Goal: Information Seeking & Learning: Check status

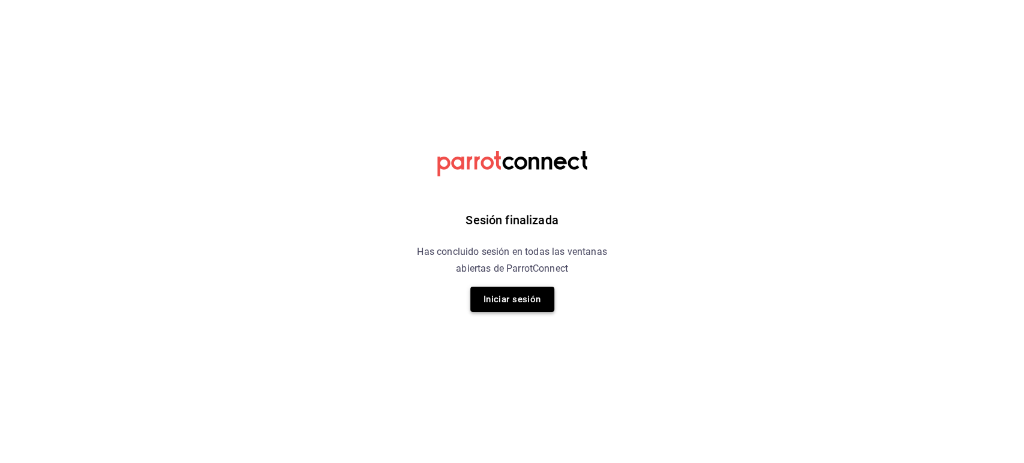
click at [516, 306] on button "Iniciar sesión" at bounding box center [512, 299] width 84 height 25
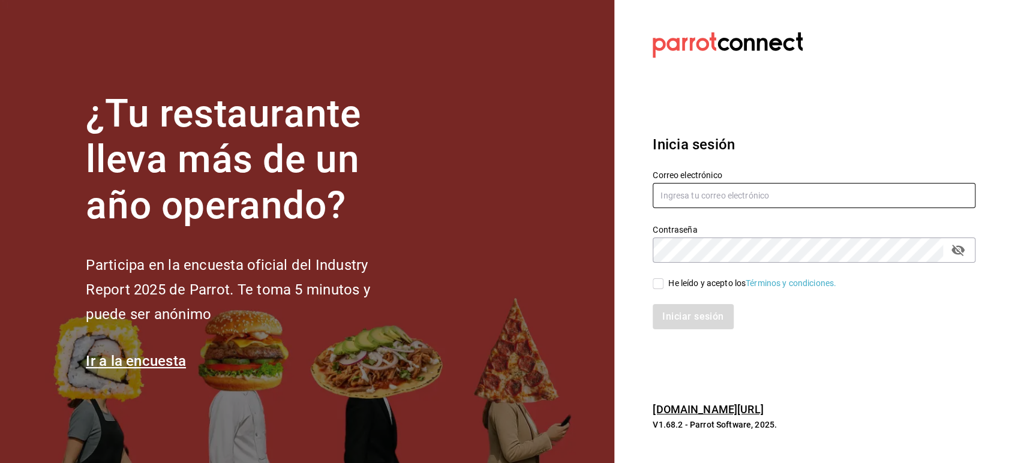
click at [857, 185] on input "text" at bounding box center [814, 195] width 323 height 25
type input "restauranteflammingos.ad@gmail.com"
click at [653, 284] on input "He leído y acepto los Términos y condiciones." at bounding box center [658, 283] width 11 height 11
checkbox input "true"
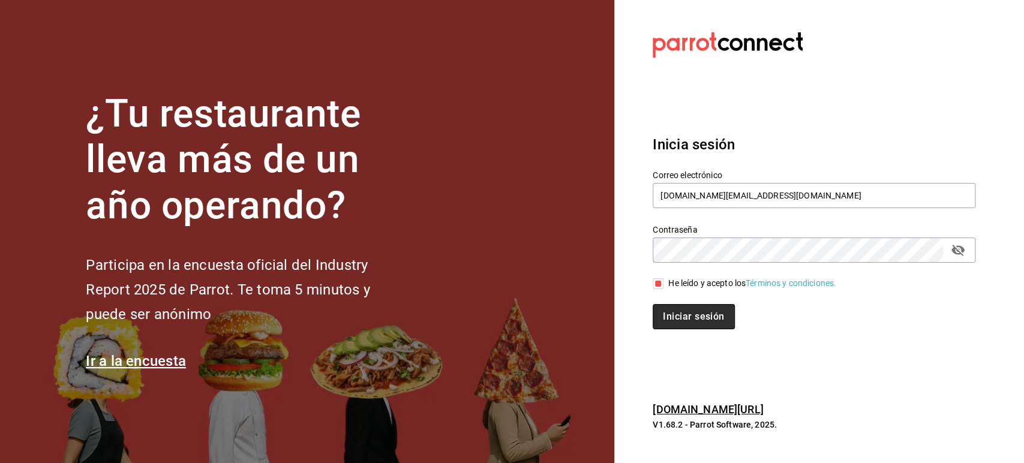
click at [676, 310] on button "Iniciar sesión" at bounding box center [694, 316] width 82 height 25
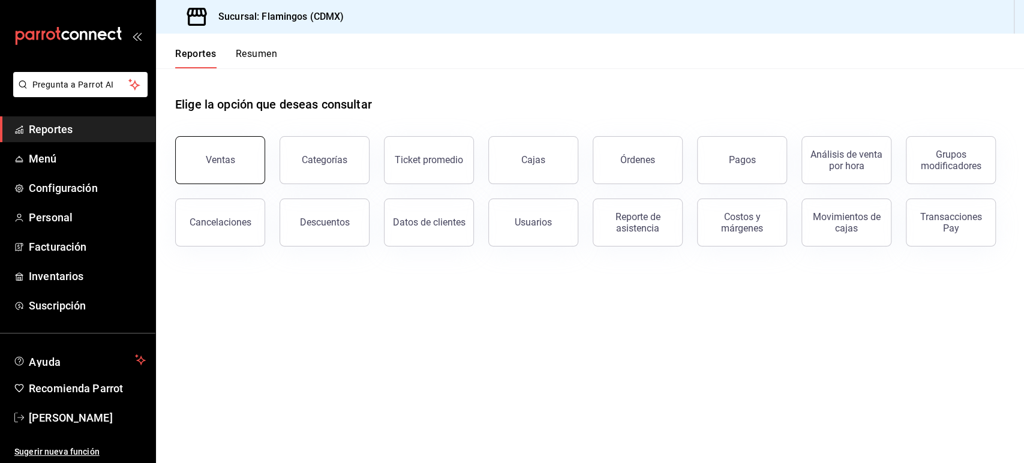
click at [215, 148] on button "Ventas" at bounding box center [220, 160] width 90 height 48
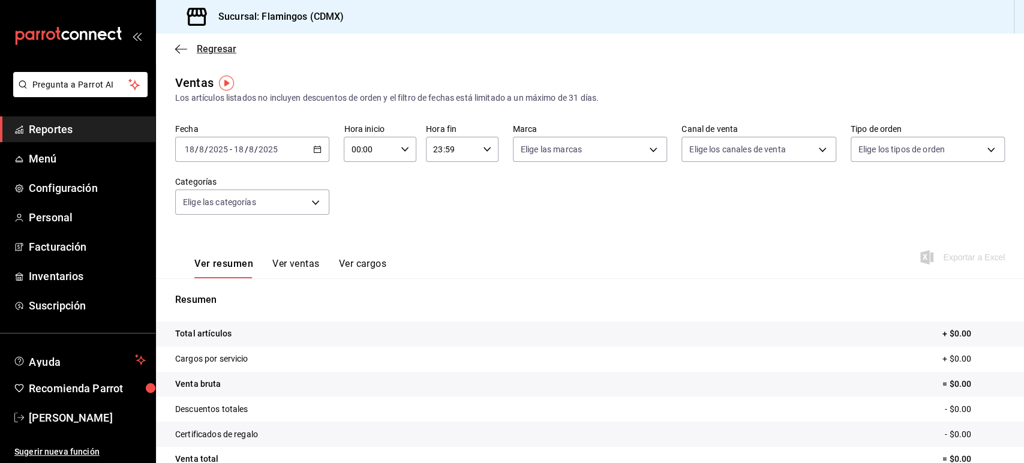
click at [190, 50] on span "Regresar" at bounding box center [205, 48] width 61 height 11
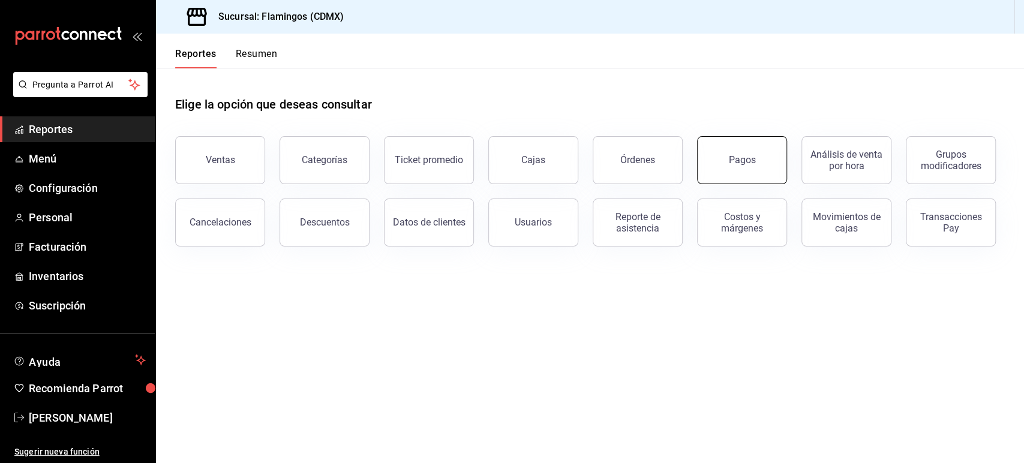
click at [776, 177] on button "Pagos" at bounding box center [742, 160] width 90 height 48
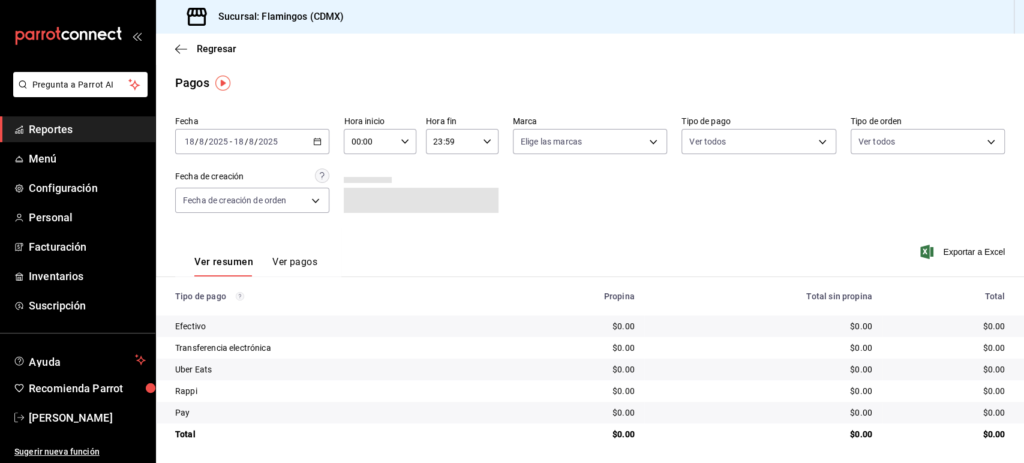
click at [227, 137] on input "2025" at bounding box center [218, 142] width 20 height 10
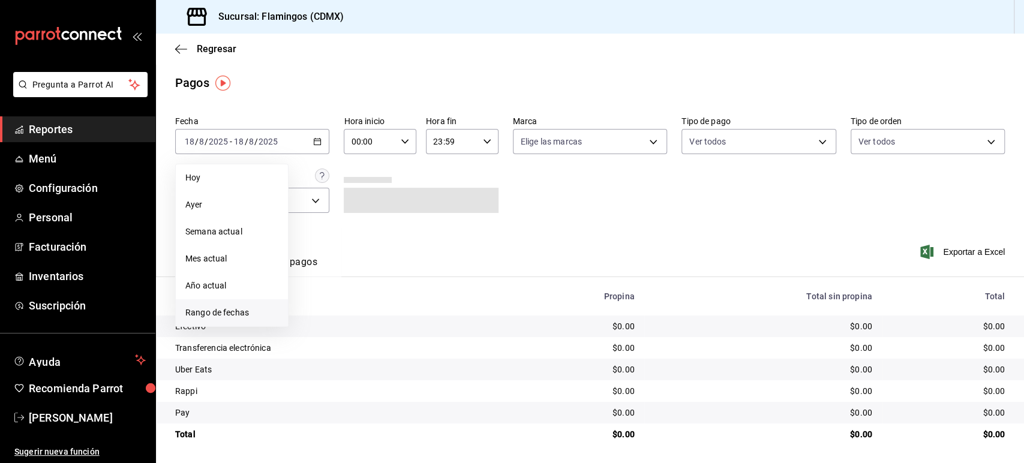
click at [211, 314] on span "Rango de fechas" at bounding box center [231, 313] width 93 height 13
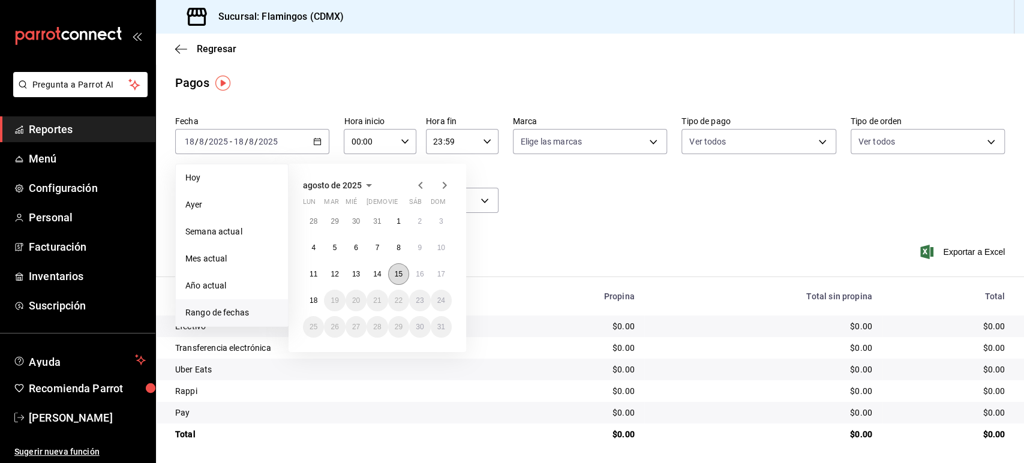
click at [402, 269] on button "15" at bounding box center [398, 274] width 21 height 22
click at [401, 265] on button "15" at bounding box center [398, 274] width 21 height 22
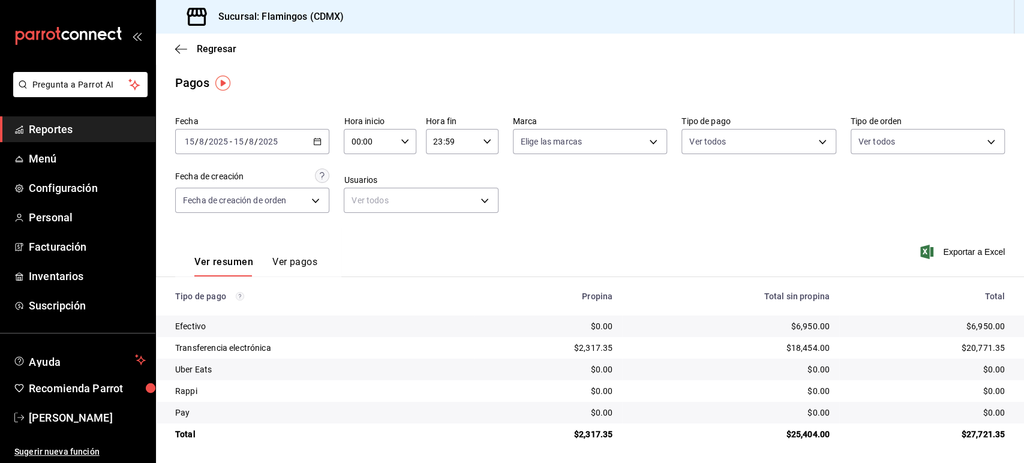
scroll to position [1, 0]
click at [76, 136] on span "Reportes" at bounding box center [87, 129] width 117 height 16
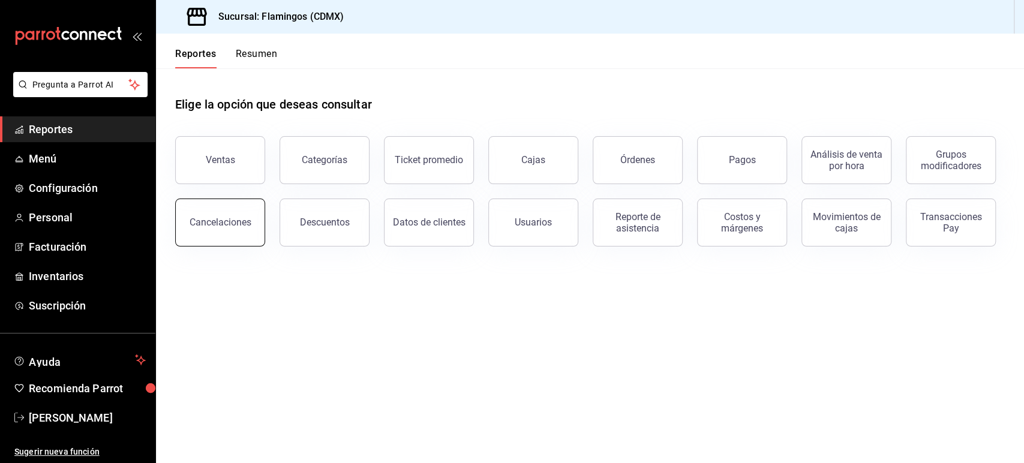
click at [247, 224] on div "Cancelaciones" at bounding box center [221, 222] width 62 height 11
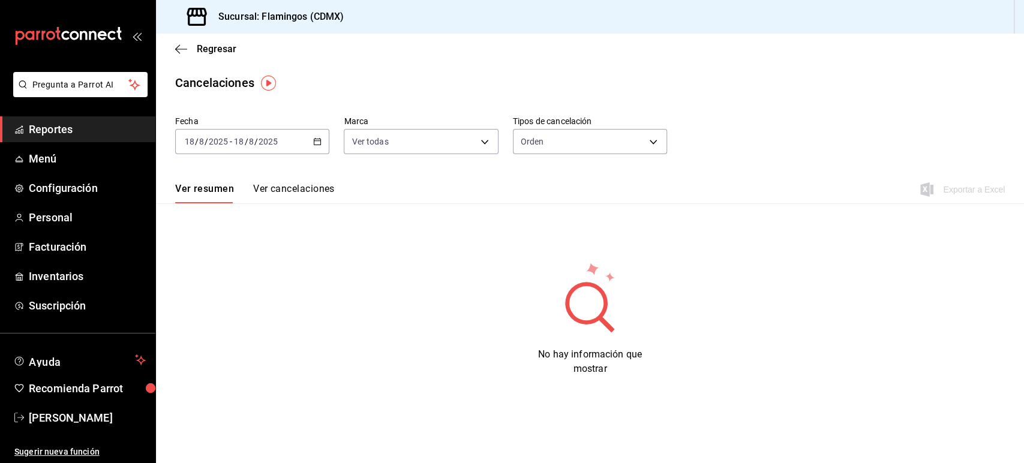
click at [278, 146] on div "2025-08-18 18 / 8 / 2025" at bounding box center [255, 142] width 47 height 10
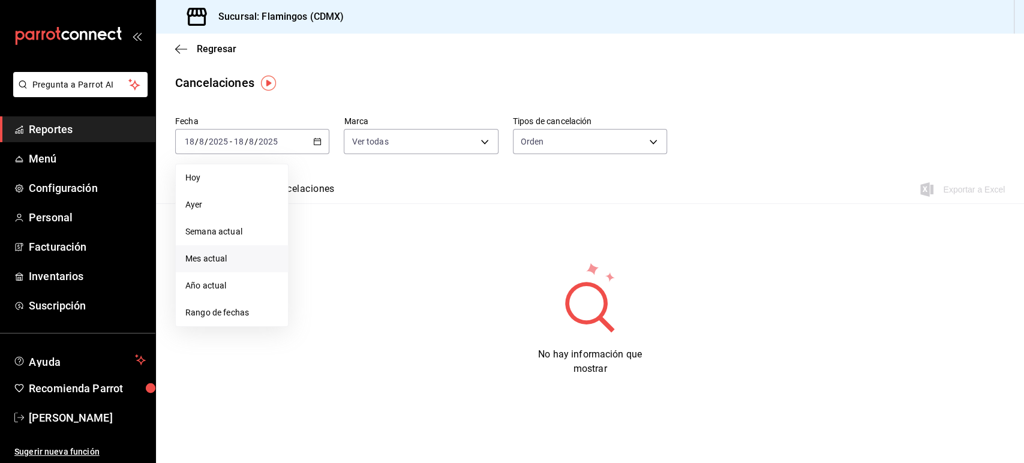
click at [235, 263] on span "Mes actual" at bounding box center [231, 259] width 93 height 13
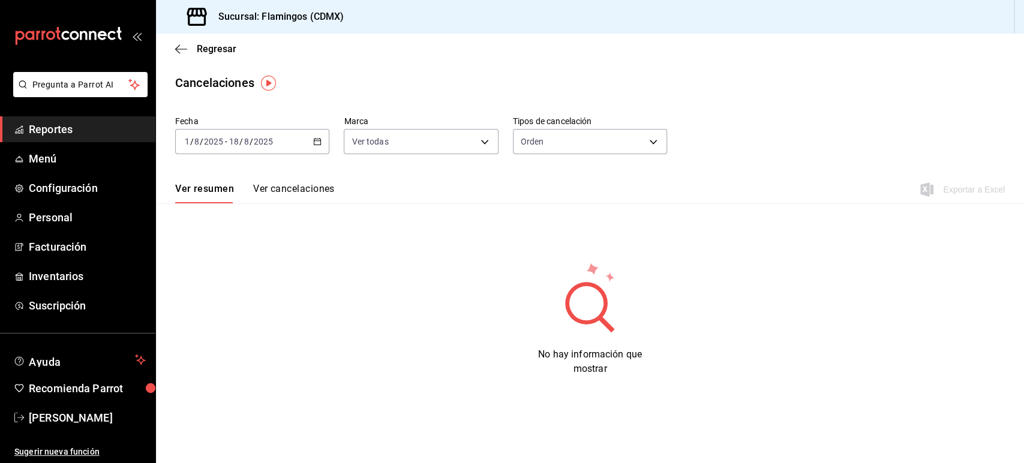
click at [287, 149] on div "2025-08-01 1 / 8 / 2025 - 2025-08-18 18 / 8 / 2025" at bounding box center [252, 141] width 154 height 25
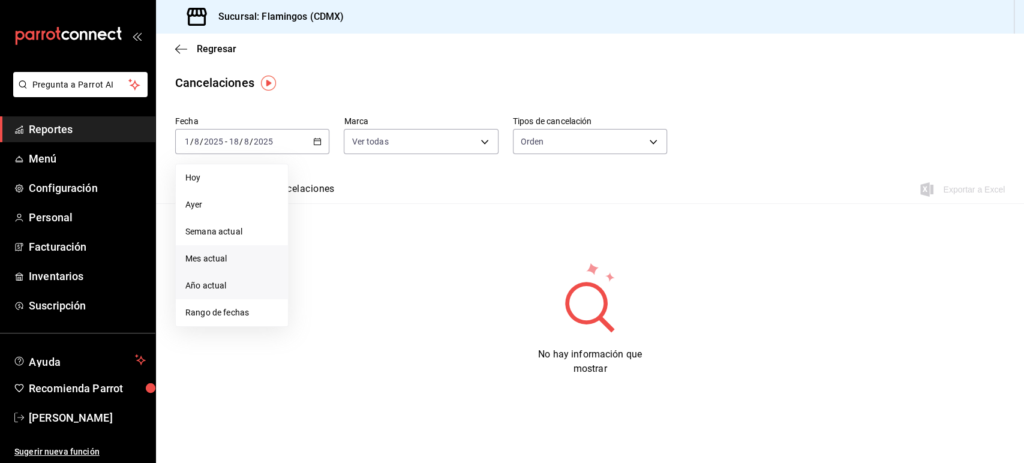
click at [230, 279] on li "Año actual" at bounding box center [232, 285] width 112 height 27
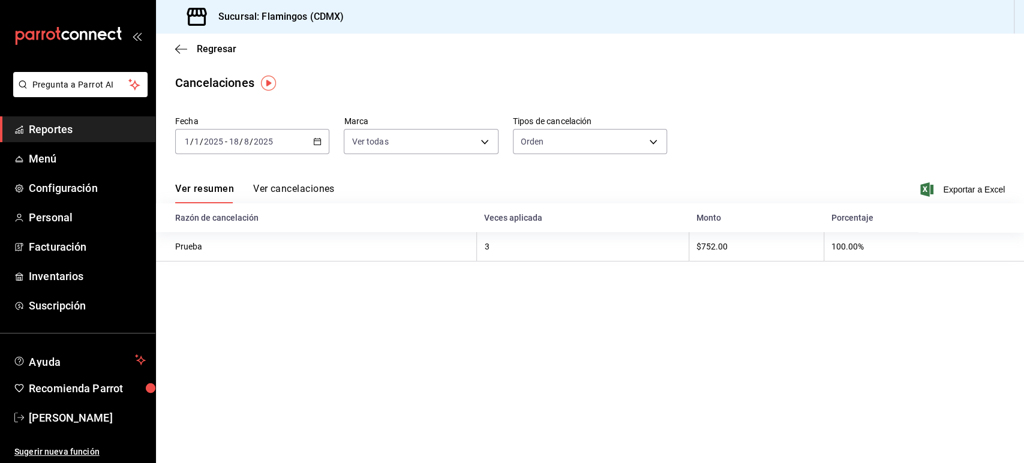
click at [433, 155] on div "Fecha 2025-01-01 1 / 1 / 2025 - 2025-08-18 18 / 8 / 2025 Marca Ver todas [objec…" at bounding box center [590, 140] width 830 height 58
click at [432, 154] on div "Fecha 2025-01-01 1 / 1 / 2025 - 2025-08-18 18 / 8 / 2025 Marca Ver todas [objec…" at bounding box center [590, 140] width 830 height 58
click at [452, 143] on body "Pregunta a Parrot AI Reportes Menú Configuración Personal Facturación Inventari…" at bounding box center [512, 231] width 1024 height 463
drag, startPoint x: 452, startPoint y: 143, endPoint x: 461, endPoint y: 146, distance: 10.1
click at [461, 146] on div at bounding box center [512, 231] width 1024 height 463
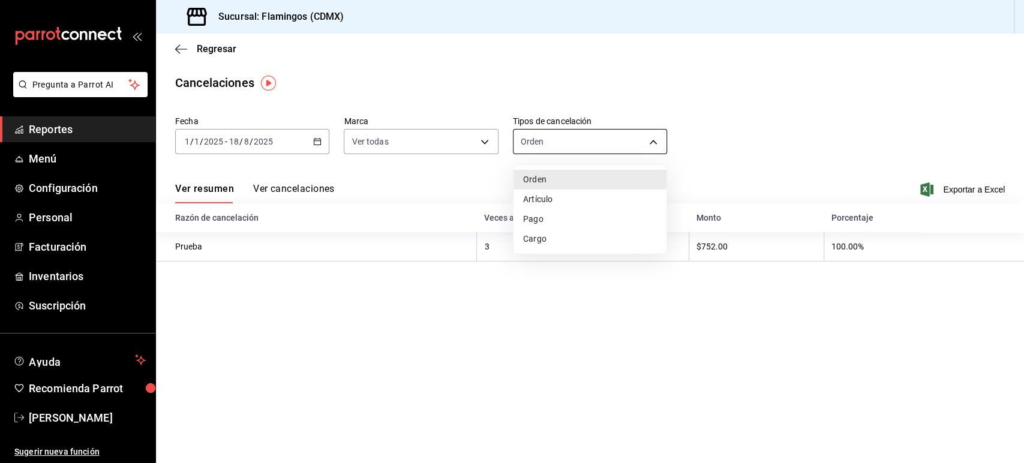
click at [536, 133] on body "Pregunta a Parrot AI Reportes Menú Configuración Personal Facturación Inventari…" at bounding box center [512, 231] width 1024 height 463
drag, startPoint x: 279, startPoint y: 75, endPoint x: 184, endPoint y: 31, distance: 104.4
click at [275, 68] on div at bounding box center [512, 231] width 1024 height 463
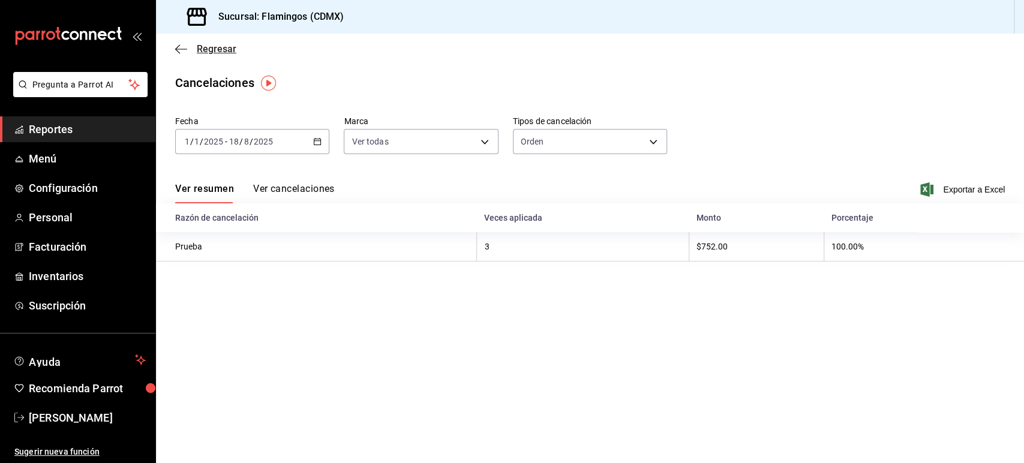
click at [188, 48] on span "Regresar" at bounding box center [205, 48] width 61 height 11
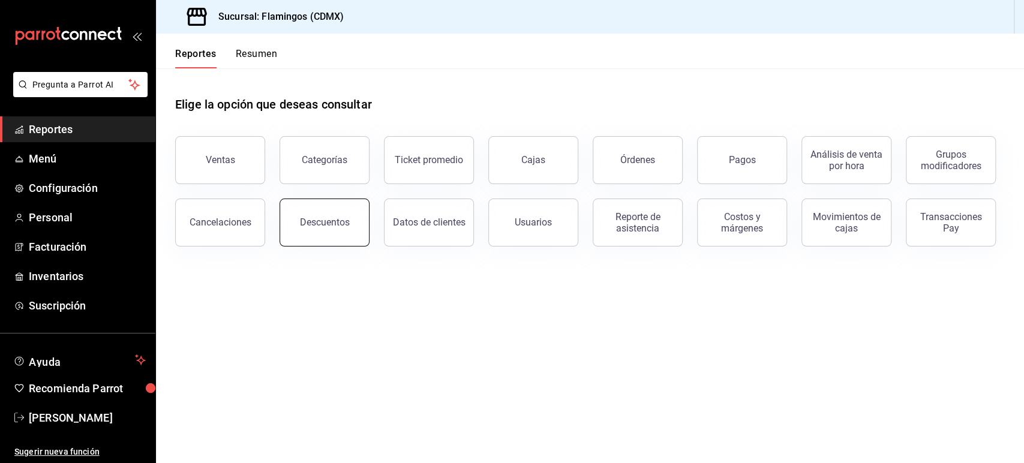
click at [332, 206] on button "Descuentos" at bounding box center [325, 223] width 90 height 48
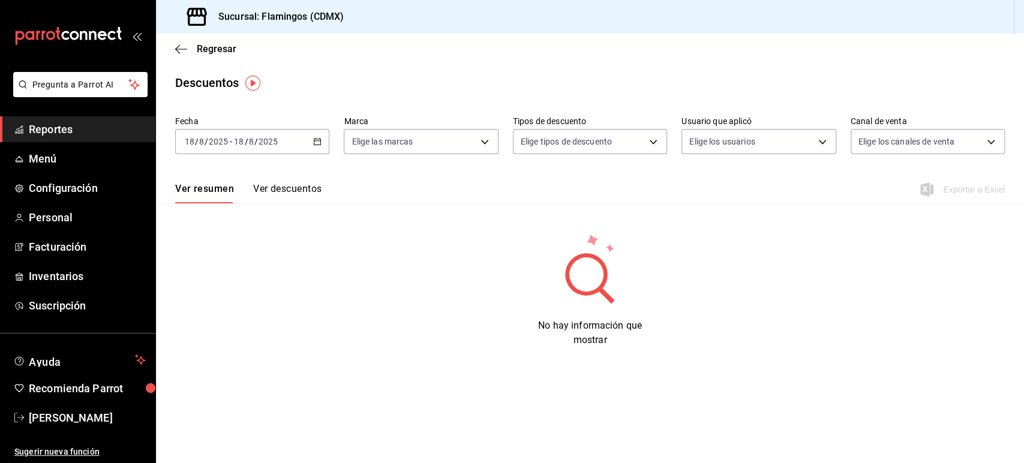
click at [299, 148] on div "2025-08-18 18 / 8 / 2025 - 2025-08-18 18 / 8 / 2025" at bounding box center [252, 141] width 154 height 25
click at [210, 203] on span "Ayer" at bounding box center [231, 205] width 93 height 13
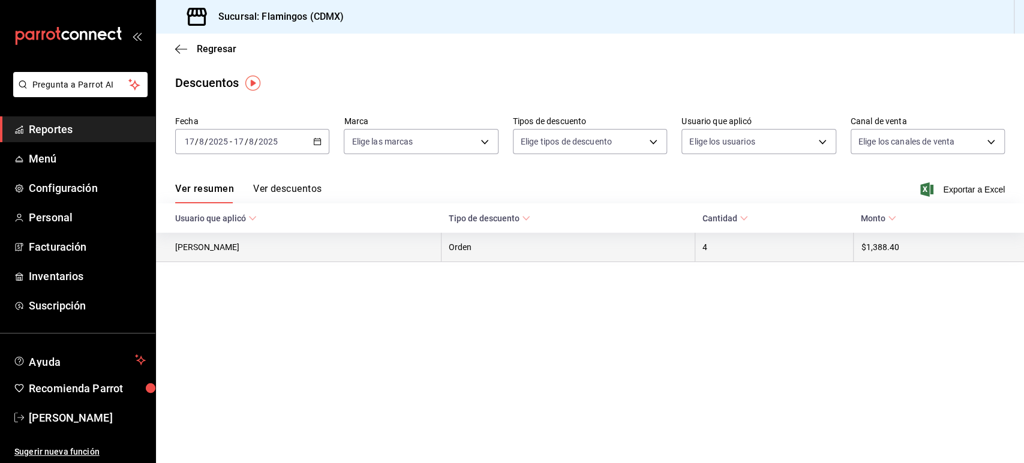
click at [407, 247] on th "Juan Manuel Ortega" at bounding box center [299, 247] width 286 height 29
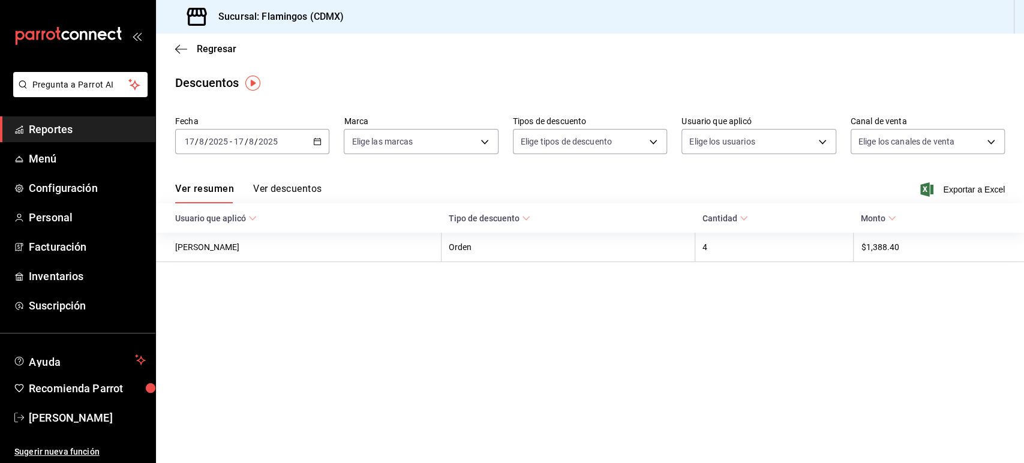
click at [505, 222] on span "Tipo de descuento" at bounding box center [490, 219] width 82 height 10
click at [881, 207] on th "Monto" at bounding box center [939, 217] width 170 height 29
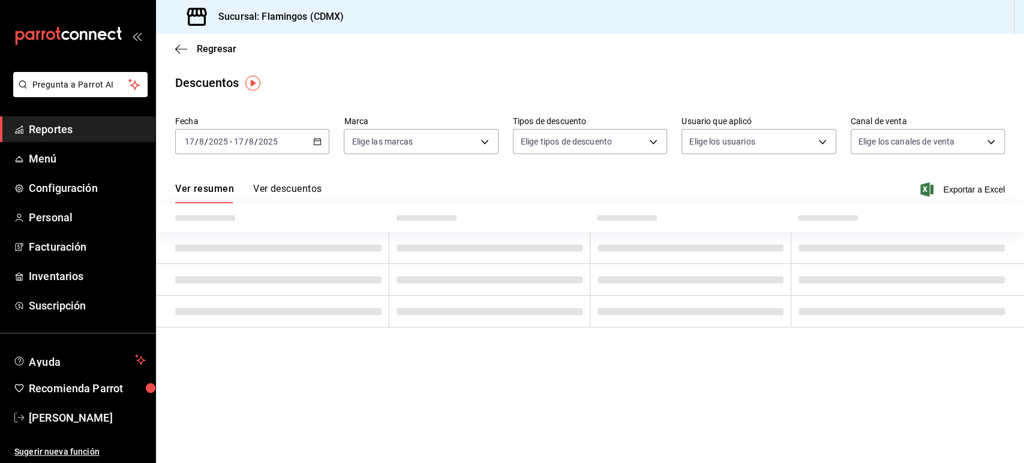
click at [885, 220] on div at bounding box center [901, 218] width 207 height 10
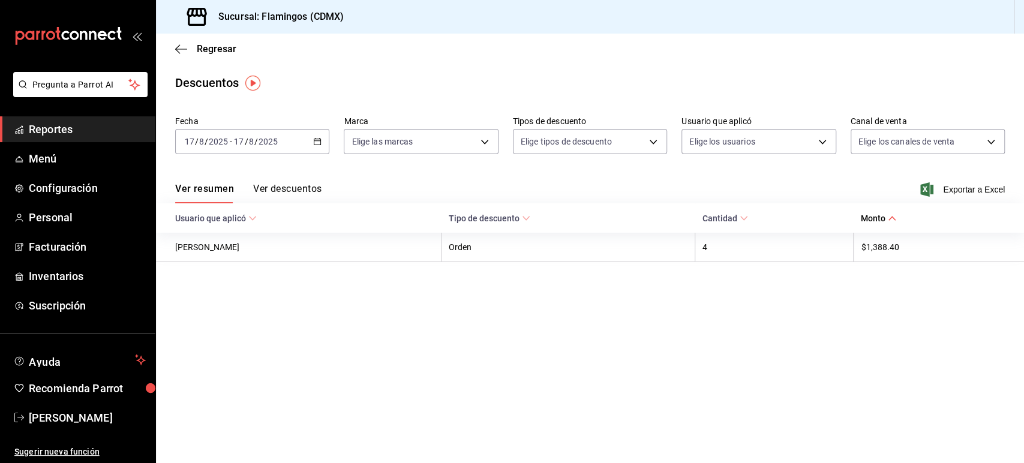
click at [284, 181] on div "Ver resumen Ver descuentos Exportar a Excel" at bounding box center [590, 186] width 868 height 35
click at [275, 191] on button "Ver descuentos" at bounding box center [287, 193] width 68 height 20
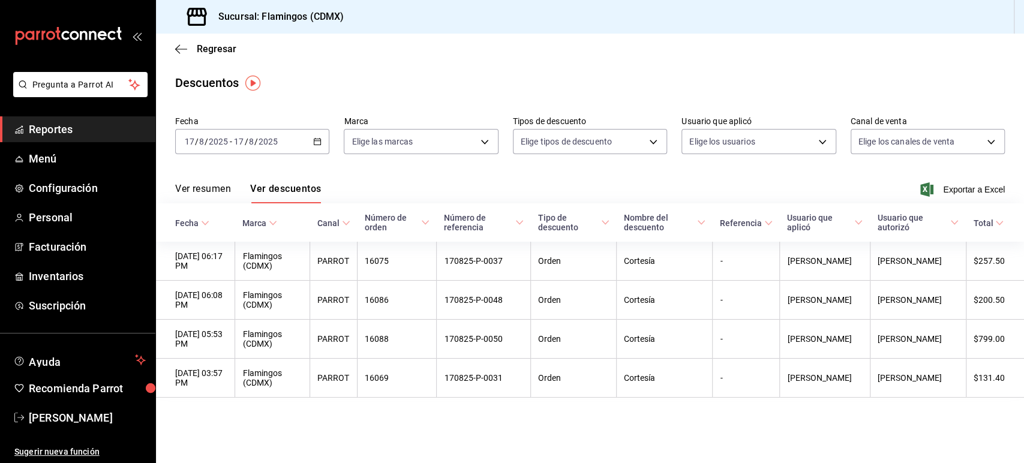
click at [170, 47] on div "Regresar" at bounding box center [590, 49] width 868 height 31
click at [178, 49] on icon "button" at bounding box center [181, 49] width 12 height 1
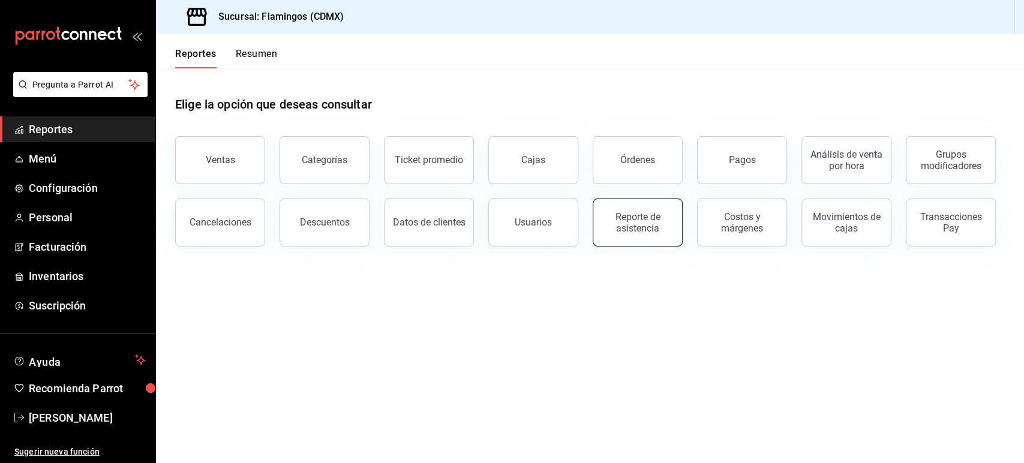
click at [680, 230] on div "Reporte de asistencia" at bounding box center [630, 215] width 104 height 62
click at [679, 231] on div "Reporte de asistencia" at bounding box center [630, 215] width 104 height 62
click at [657, 234] on button "Reporte de asistencia" at bounding box center [638, 223] width 90 height 48
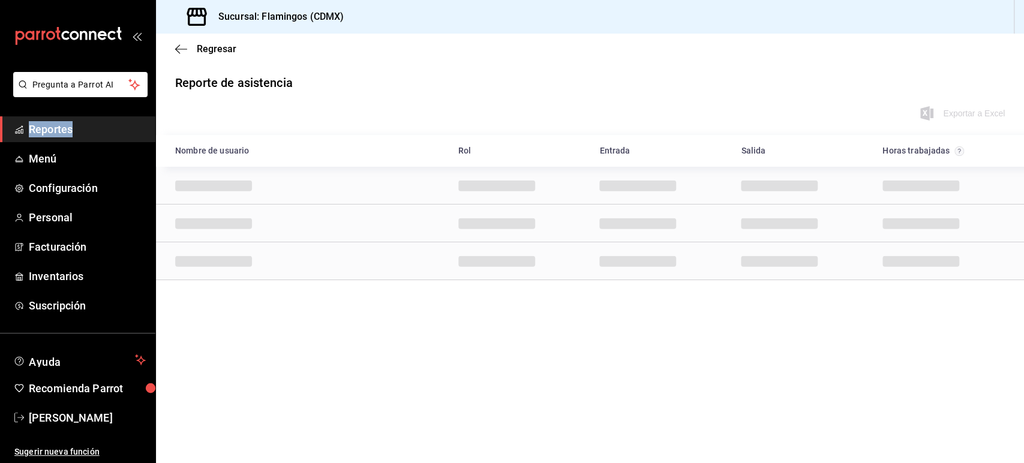
click at [653, 232] on html "Pregunta a Parrot AI Reportes Menú Configuración Personal Facturación Inventari…" at bounding box center [512, 231] width 1024 height 463
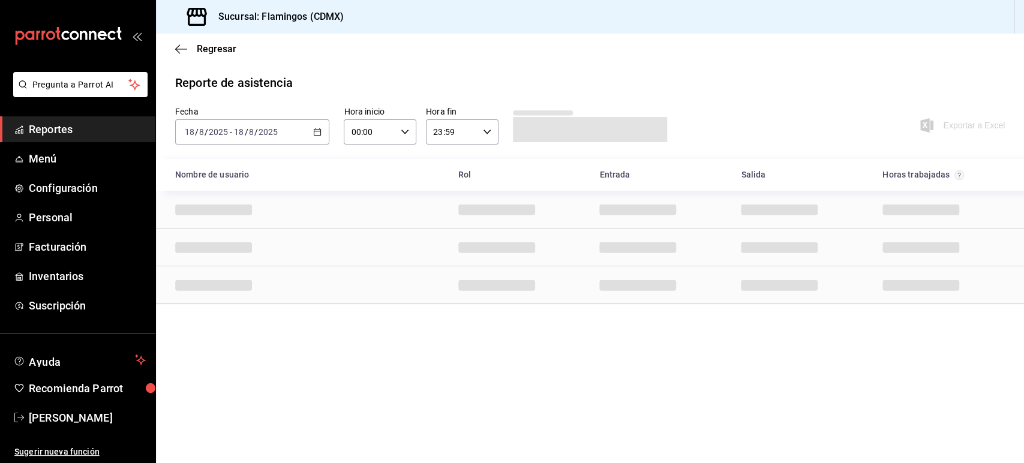
click at [490, 300] on div "Row" at bounding box center [590, 285] width 868 height 38
click at [293, 142] on div "2025-08-18 18 / 8 / 2025 - 2025-08-18 18 / 8 / 2025" at bounding box center [252, 131] width 154 height 25
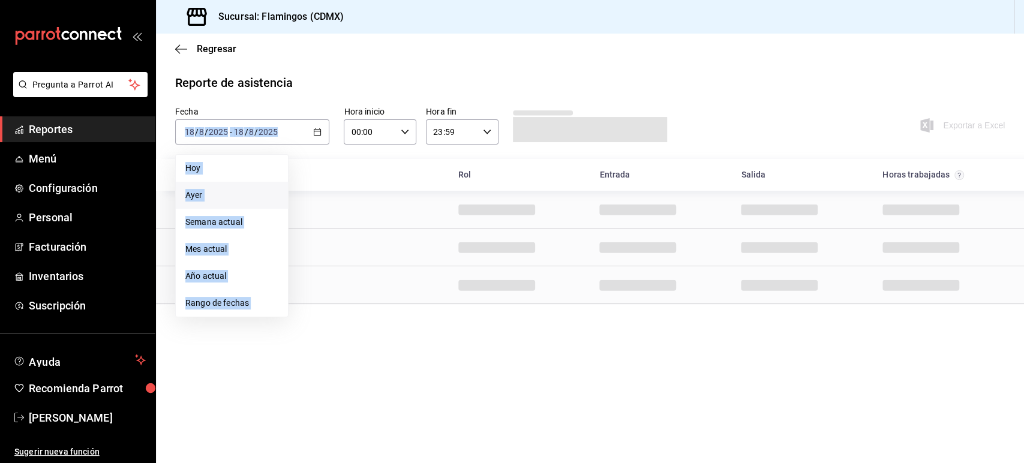
click at [192, 190] on span "Ayer" at bounding box center [231, 195] width 93 height 13
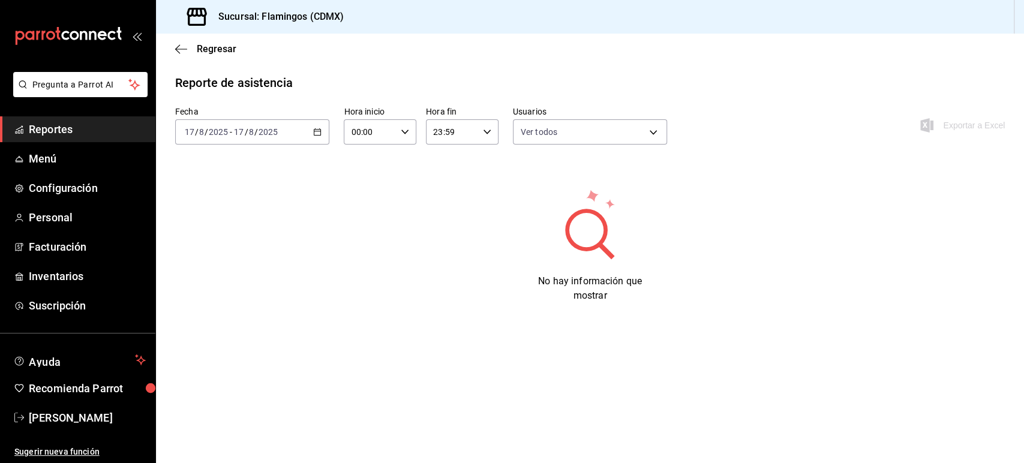
click at [174, 52] on div "Regresar" at bounding box center [590, 49] width 868 height 31
click at [184, 46] on icon "button" at bounding box center [181, 49] width 12 height 11
